Goal: Task Accomplishment & Management: Manage account settings

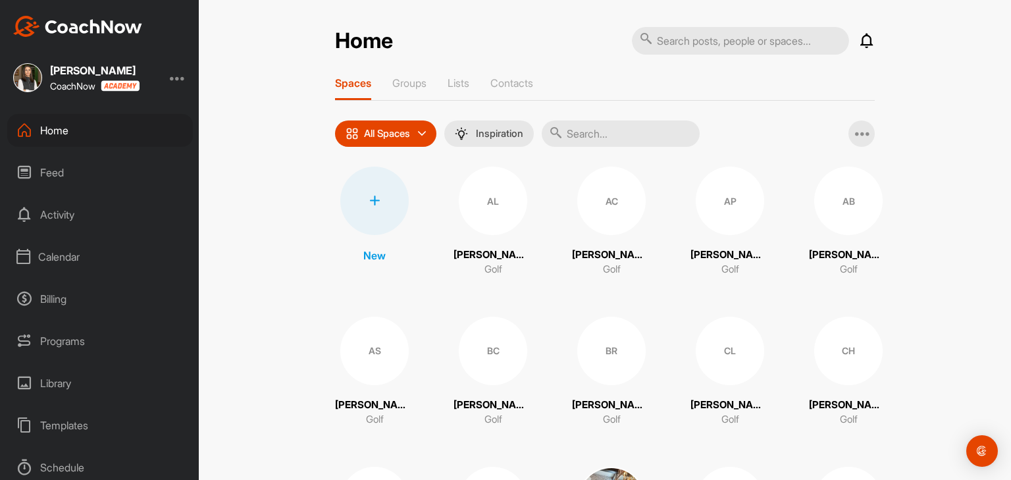
click at [39, 256] on div "Calendar" at bounding box center [100, 256] width 186 height 33
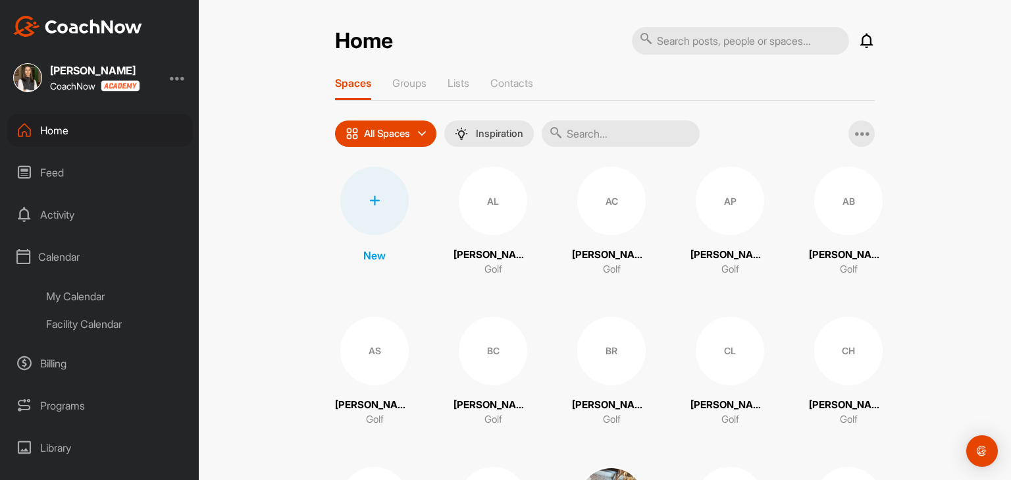
click at [65, 325] on div "Facility Calendar" at bounding box center [115, 324] width 156 height 28
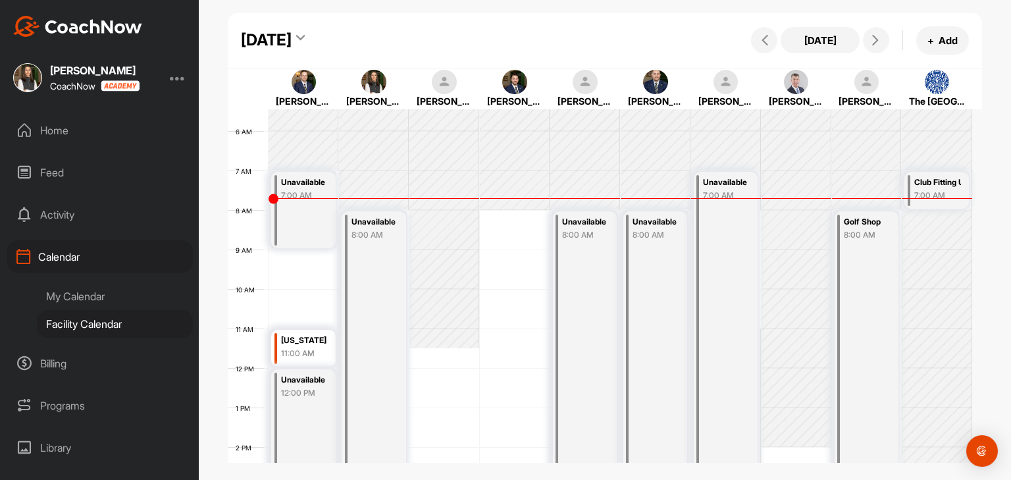
scroll to position [163, 0]
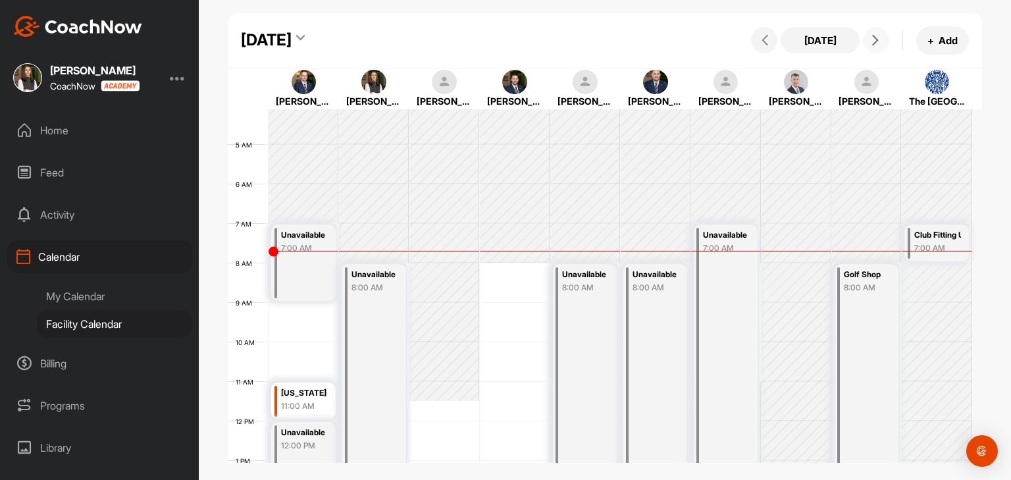
click at [869, 41] on span at bounding box center [876, 40] width 16 height 11
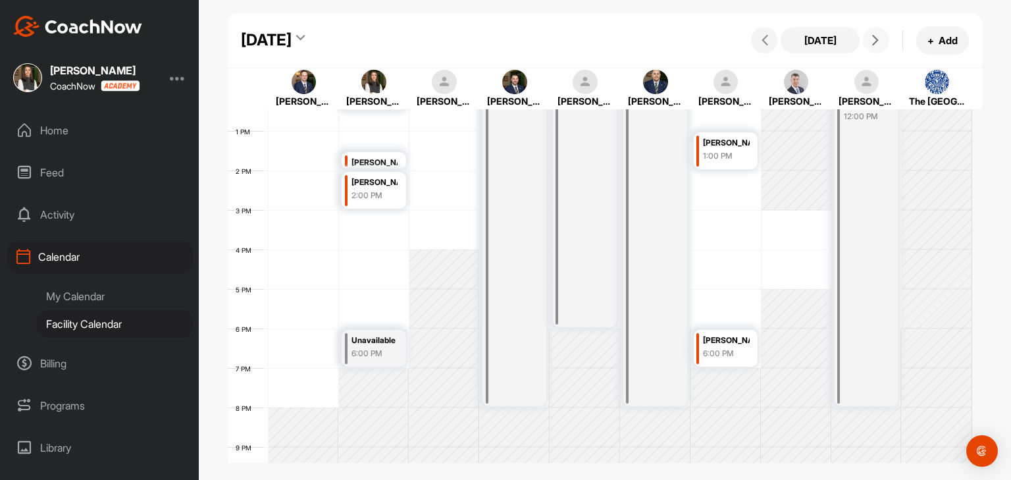
scroll to position [360, 0]
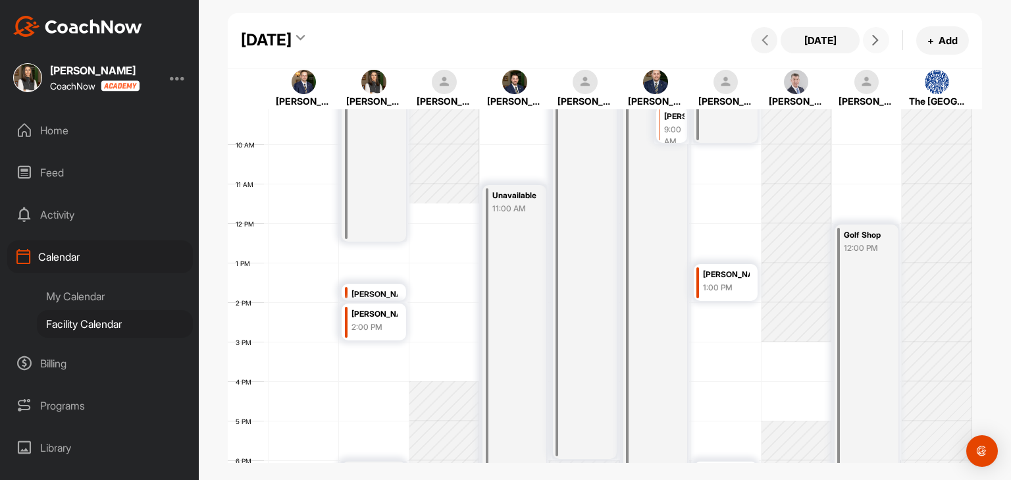
click at [880, 47] on button at bounding box center [876, 40] width 26 height 26
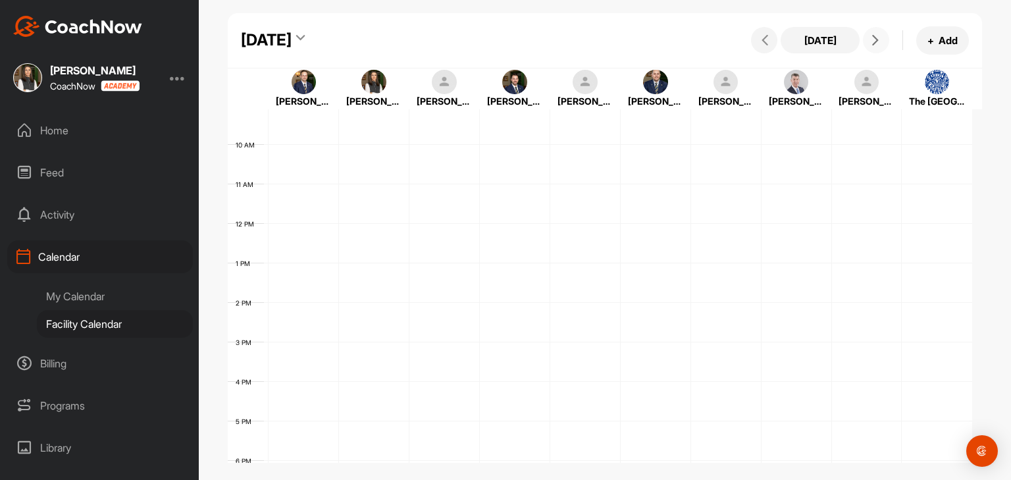
scroll to position [228, 0]
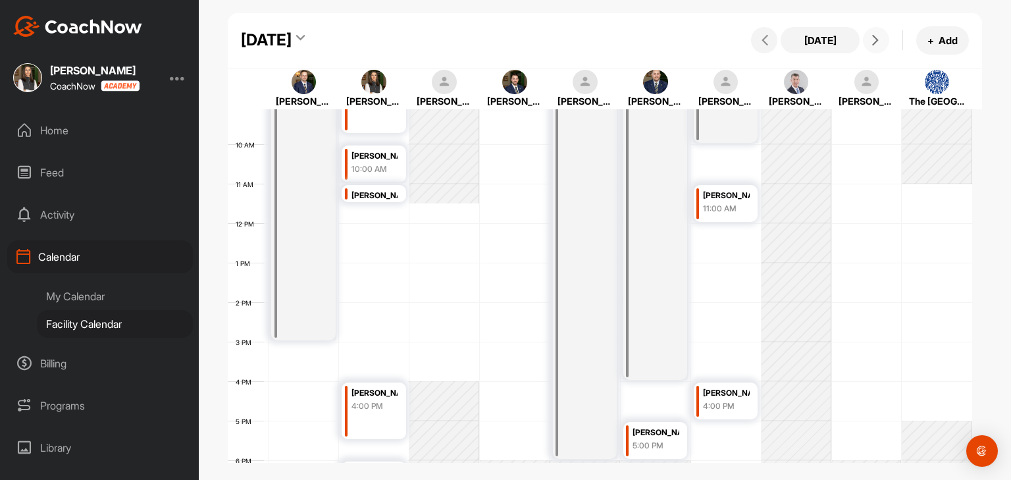
click at [873, 45] on button at bounding box center [876, 40] width 26 height 26
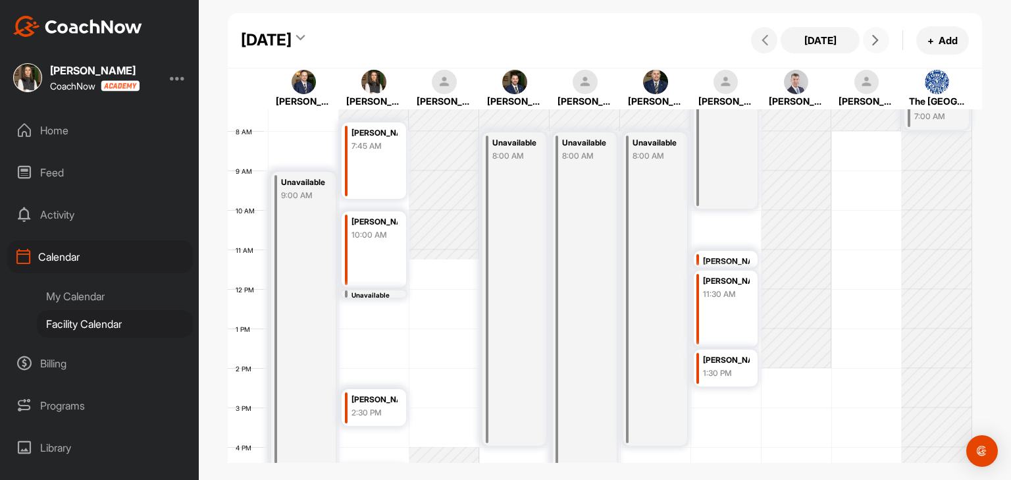
click at [880, 40] on span at bounding box center [876, 40] width 16 height 11
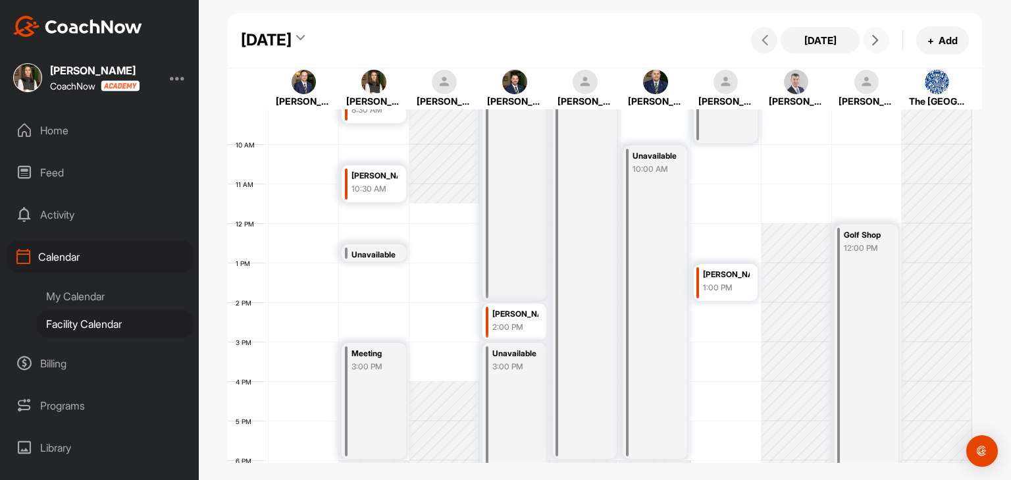
scroll to position [294, 0]
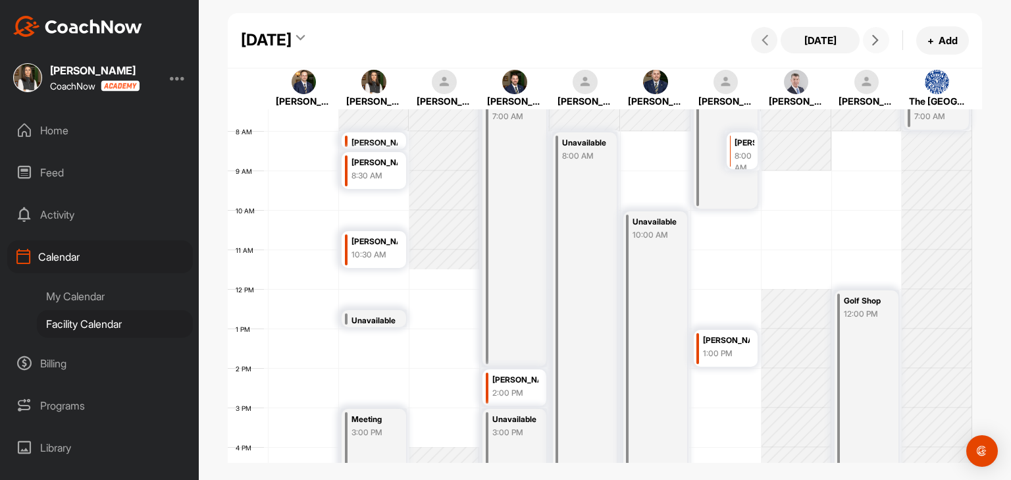
click at [386, 320] on div "Unavailable" at bounding box center [374, 320] width 47 height 15
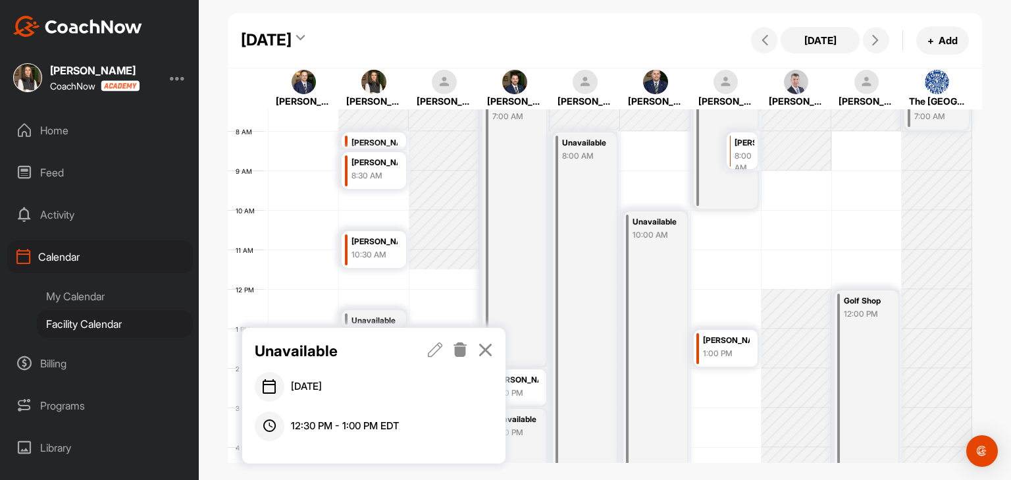
click at [461, 349] on icon at bounding box center [460, 349] width 15 height 14
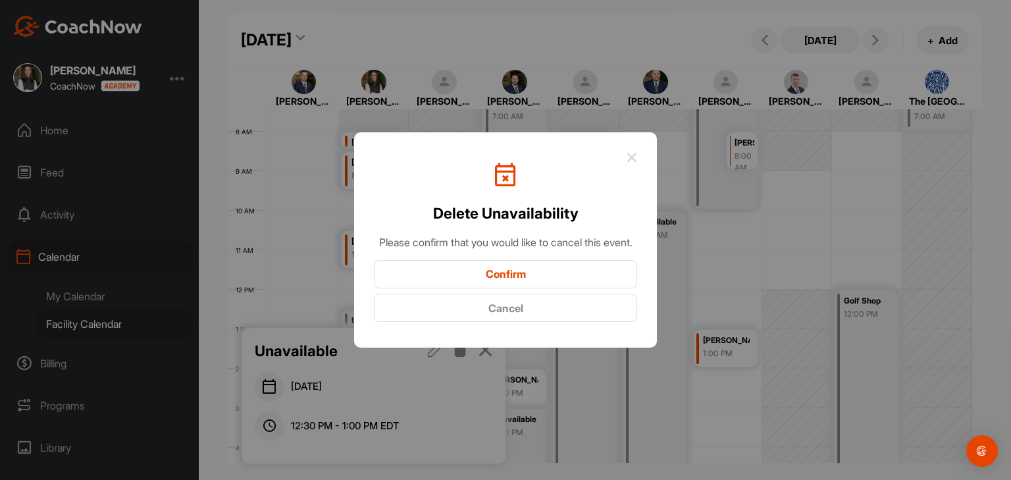
click at [632, 163] on div "Delete Unavailability" at bounding box center [505, 194] width 263 height 62
click at [632, 152] on icon at bounding box center [631, 157] width 11 height 11
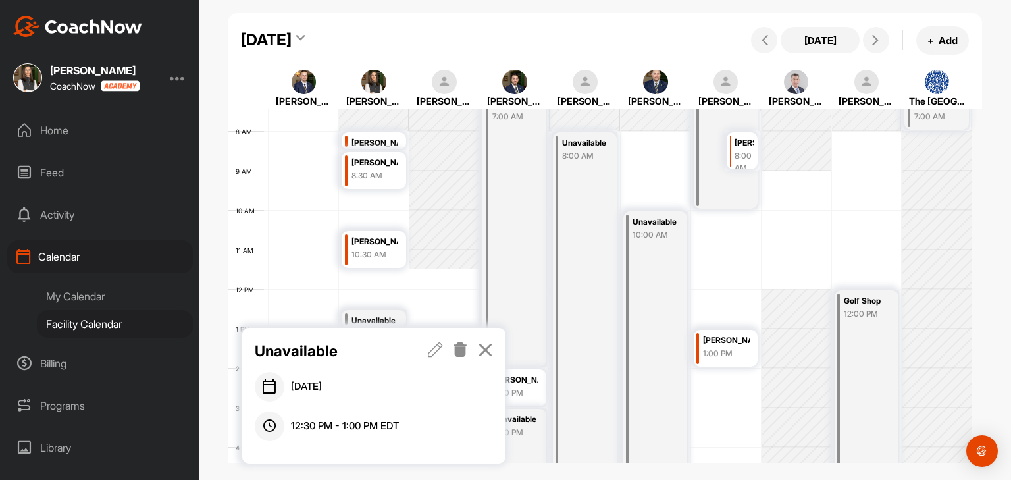
click at [486, 348] on icon at bounding box center [485, 349] width 15 height 14
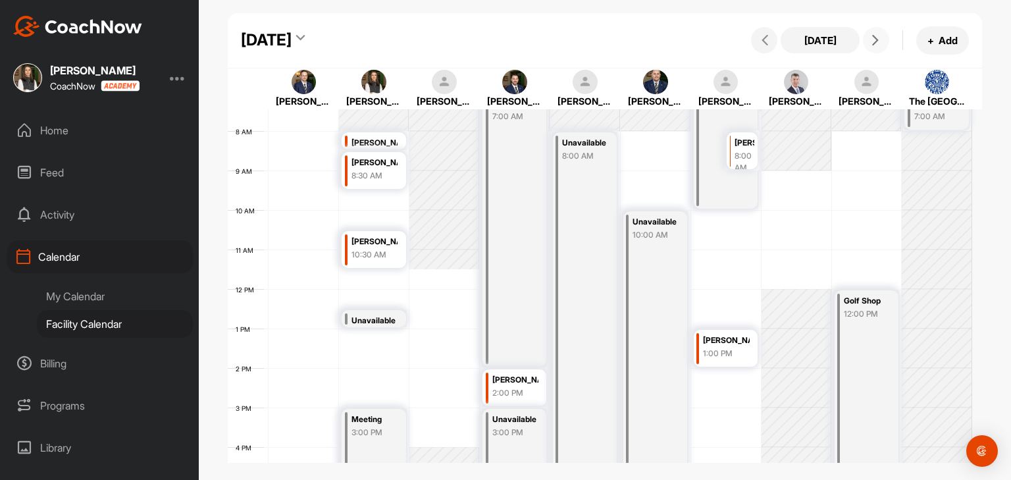
click at [874, 45] on button at bounding box center [876, 40] width 26 height 26
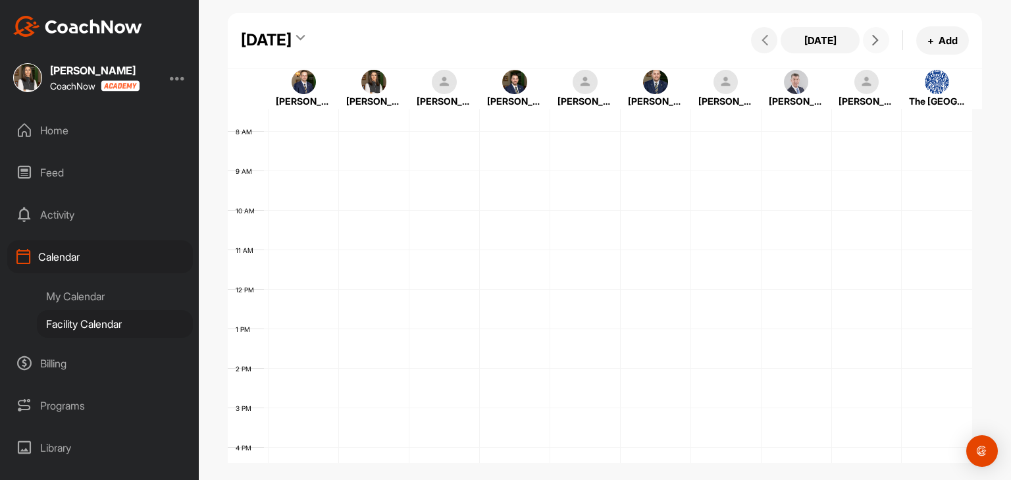
scroll to position [228, 0]
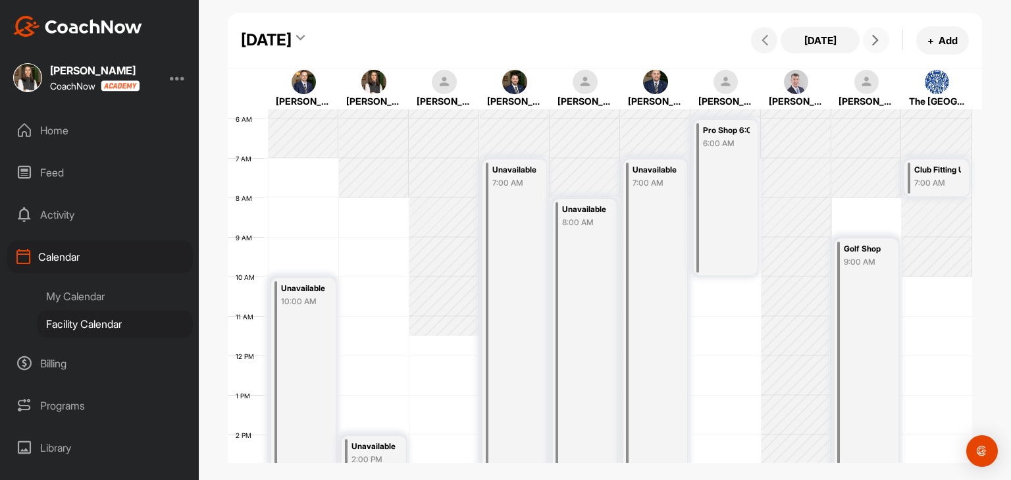
click at [874, 45] on button at bounding box center [876, 40] width 26 height 26
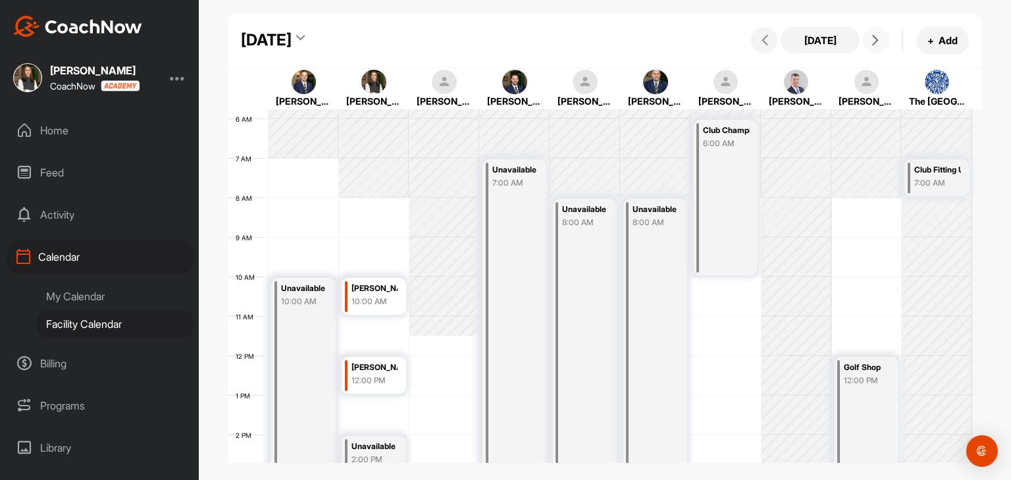
click at [874, 45] on button at bounding box center [876, 40] width 26 height 26
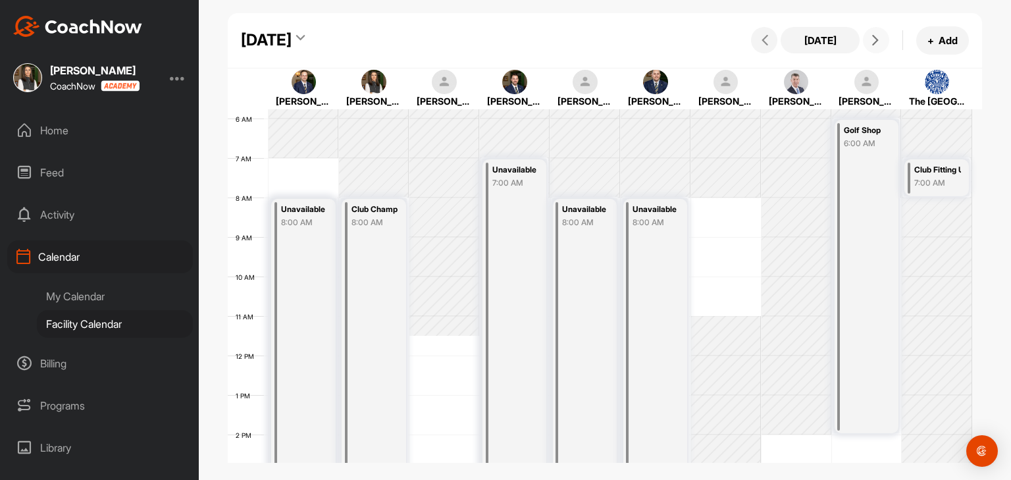
click at [874, 45] on button at bounding box center [876, 40] width 26 height 26
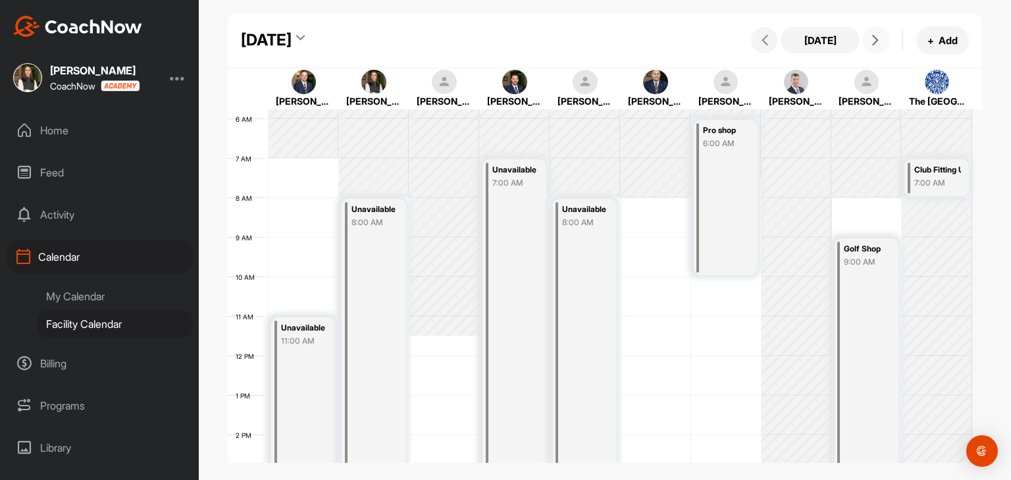
click at [874, 45] on button at bounding box center [876, 40] width 26 height 26
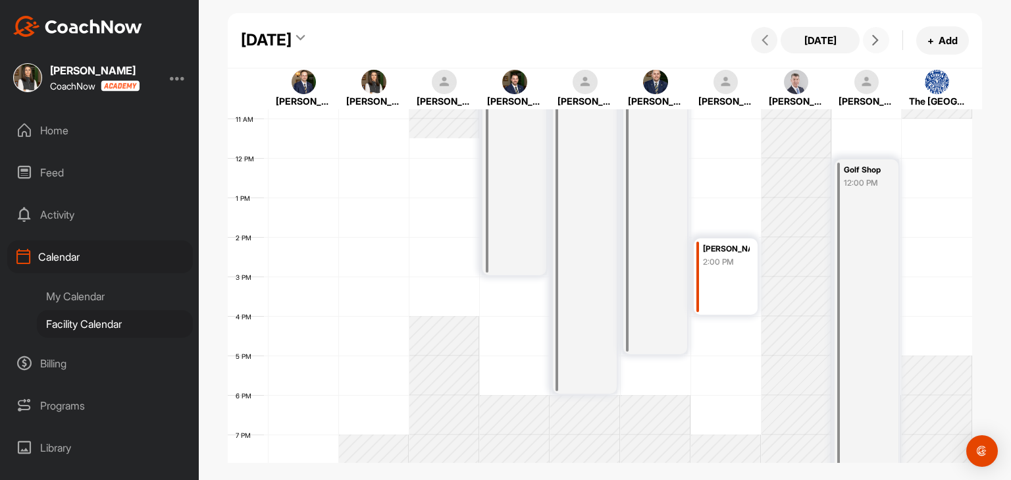
scroll to position [359, 0]
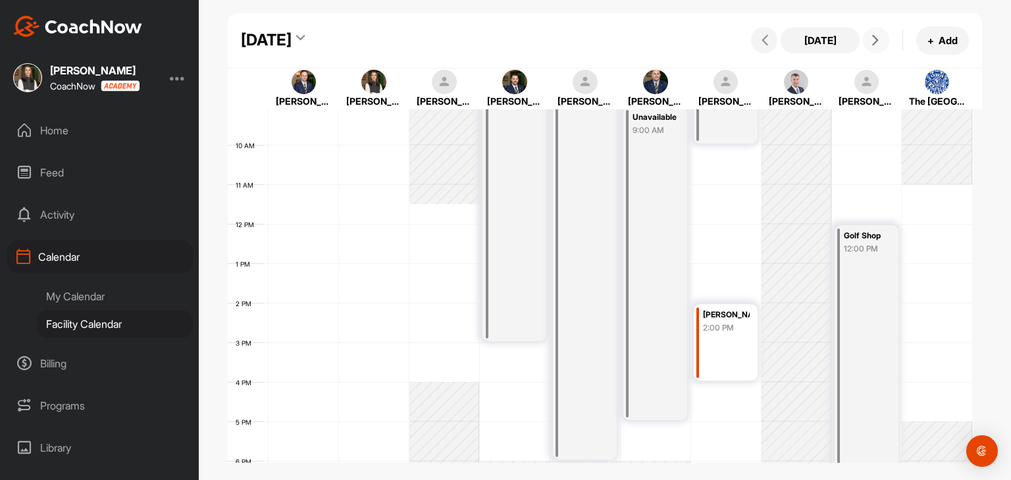
click at [882, 45] on span at bounding box center [876, 40] width 16 height 11
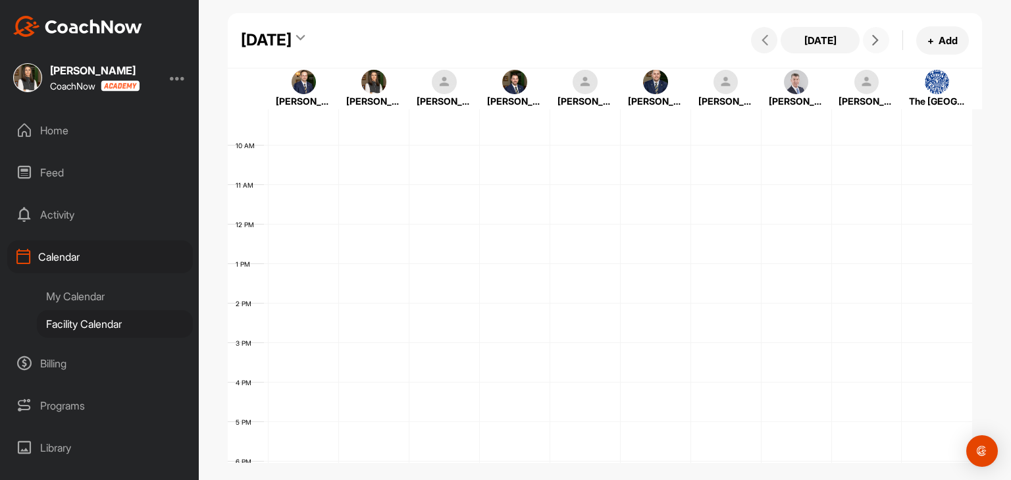
scroll to position [228, 0]
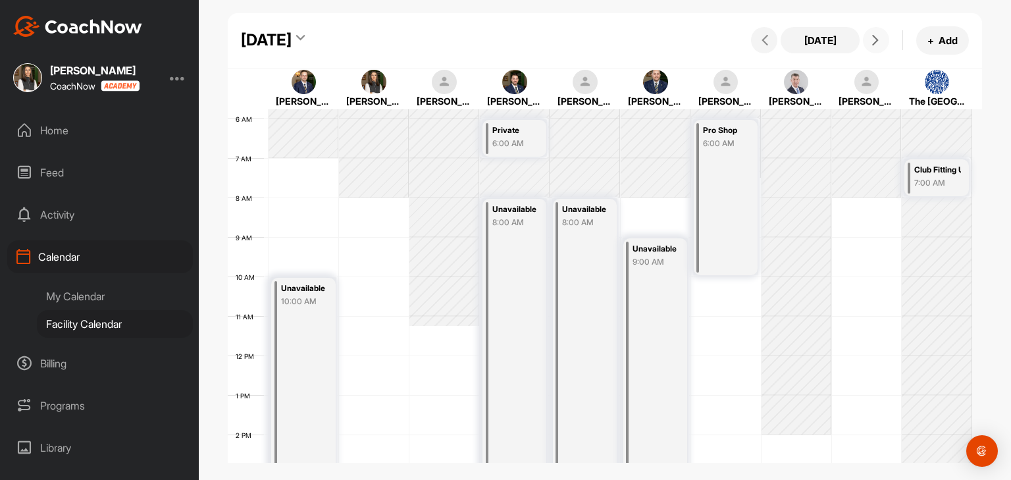
click at [882, 45] on span at bounding box center [876, 40] width 16 height 11
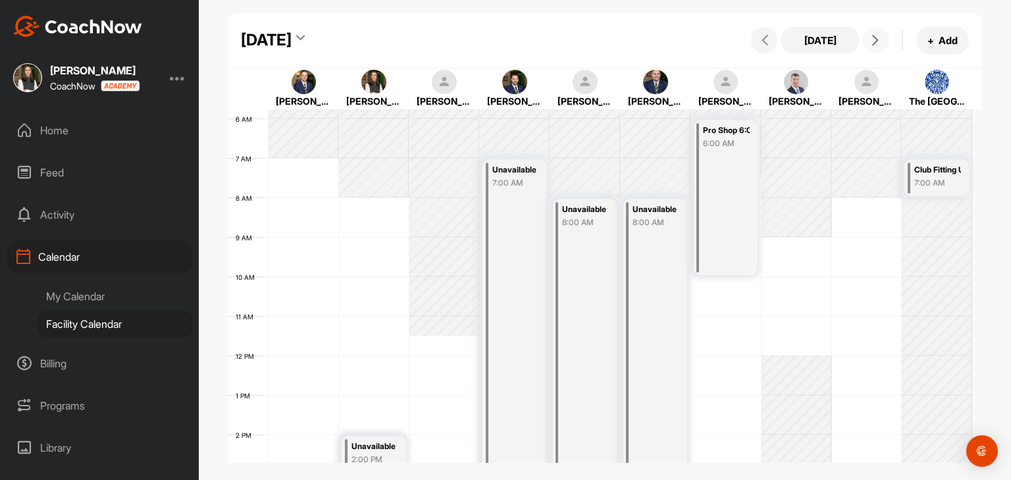
click at [882, 45] on span at bounding box center [876, 40] width 16 height 11
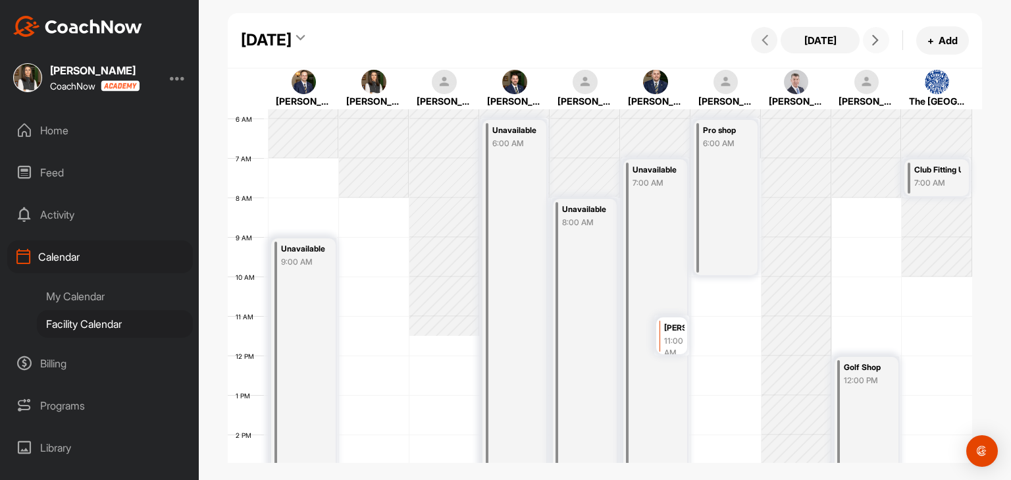
click at [882, 45] on span at bounding box center [876, 40] width 16 height 11
